Goal: Task Accomplishment & Management: Complete application form

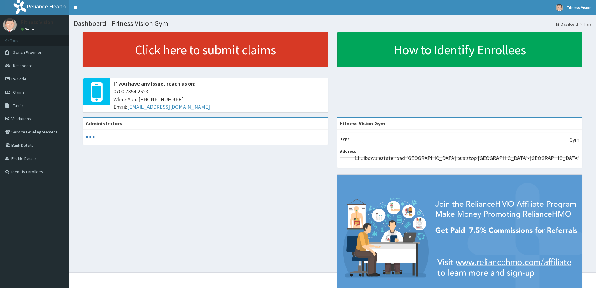
click at [216, 46] on link "Click here to submit claims" at bounding box center [206, 50] width 246 height 36
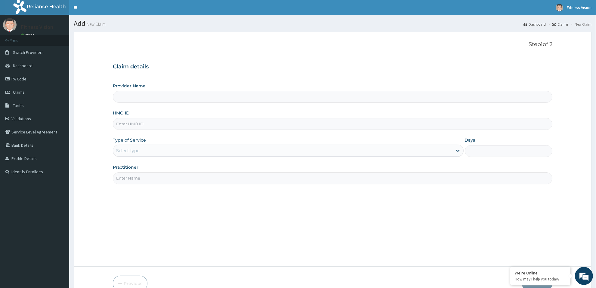
type input "Fitness Vision Gym"
type input "1"
click at [146, 125] on input "HMO ID" at bounding box center [333, 124] width 440 height 12
type input "r"
type input "RFC/10115/A"
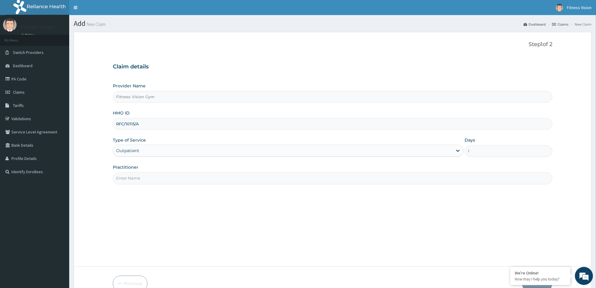
click at [150, 182] on input "Practitioner" at bounding box center [333, 178] width 440 height 12
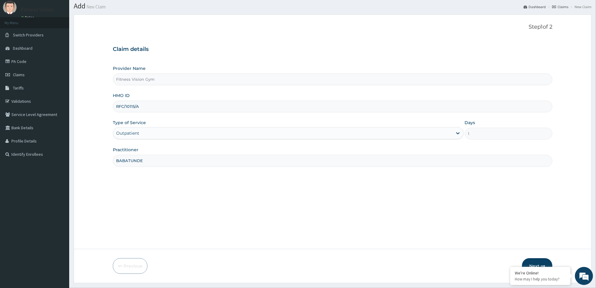
scroll to position [32, 0]
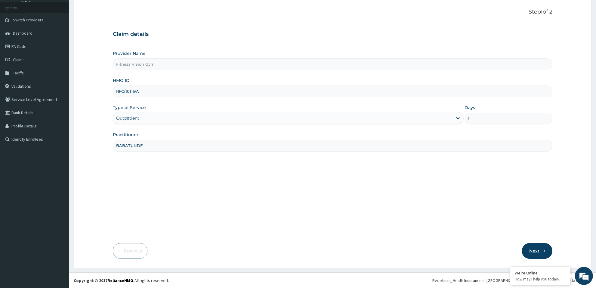
type input "BABATUNDE"
click at [534, 258] on button "Next" at bounding box center [537, 251] width 30 height 16
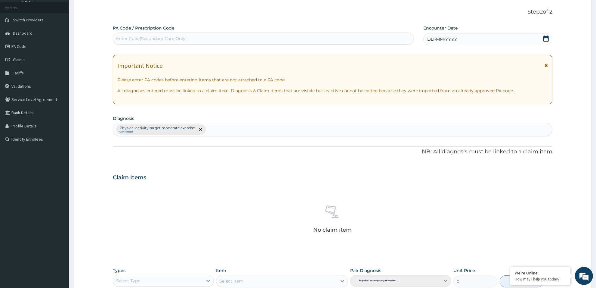
click at [150, 34] on div "Enter Code(Secondary Care Only)" at bounding box center [263, 39] width 300 height 10
type input "PA/D81A9E"
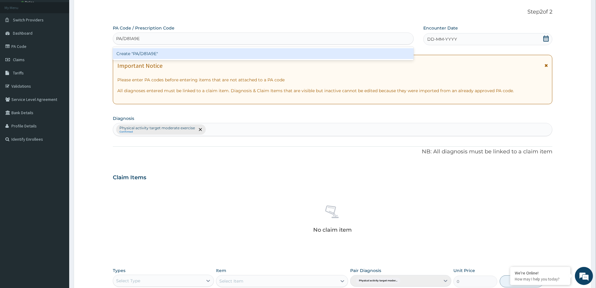
click at [157, 56] on div "Create "PA/D81A9E"" at bounding box center [263, 53] width 301 height 11
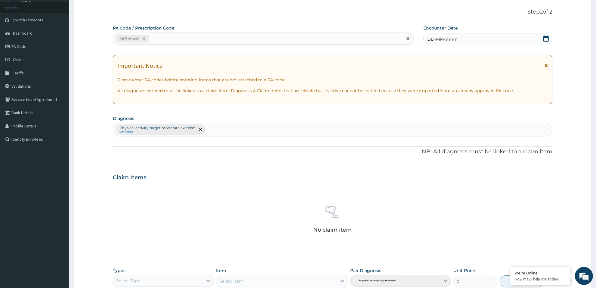
click at [428, 39] on span "DD-MM-YYYY" at bounding box center [442, 39] width 30 height 6
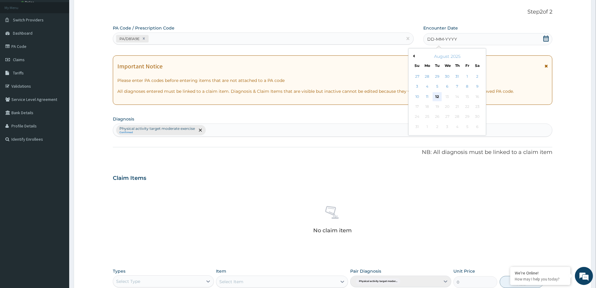
click at [438, 95] on div "12" at bounding box center [437, 96] width 9 height 9
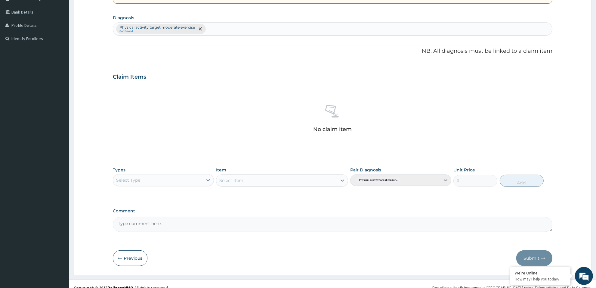
scroll to position [141, 0]
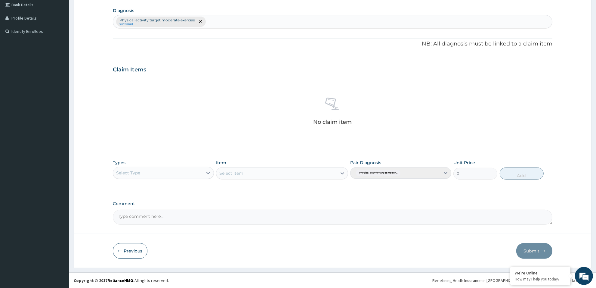
click at [132, 166] on div "Types Select Type" at bounding box center [163, 169] width 101 height 20
type input "GYM"
click at [127, 187] on div "Gym" at bounding box center [163, 187] width 101 height 11
click at [227, 173] on div "Select Item" at bounding box center [231, 173] width 24 height 6
click at [225, 189] on div "GYM" at bounding box center [282, 188] width 132 height 11
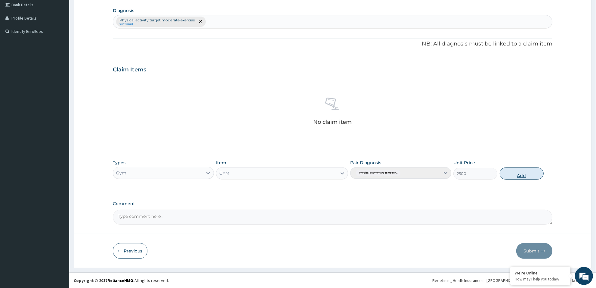
click at [514, 168] on button "Add" at bounding box center [522, 173] width 44 height 12
type input "0"
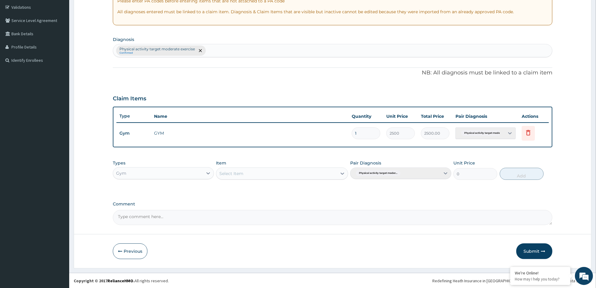
click at [533, 235] on form "Step 2 of 2 PA Code / Prescription Code PA/D81A9E Encounter Date 12-08-2025 Imp…" at bounding box center [333, 94] width 518 height 347
click at [533, 250] on button "Submit" at bounding box center [534, 251] width 36 height 16
